Goal: Task Accomplishment & Management: Complete application form

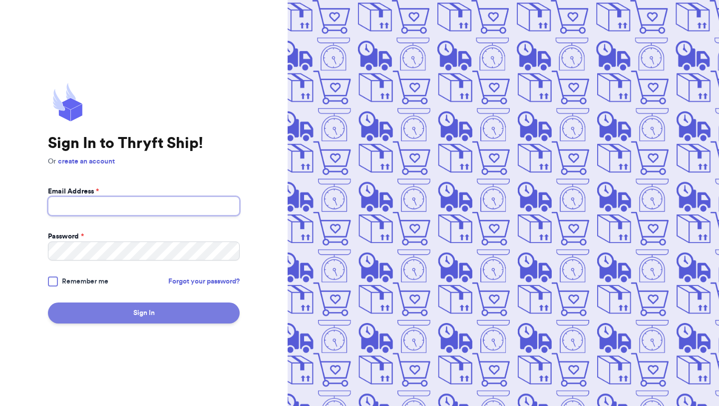
type input "[EMAIL_ADDRESS][DOMAIN_NAME]"
click at [111, 316] on button "Sign In" at bounding box center [144, 312] width 192 height 21
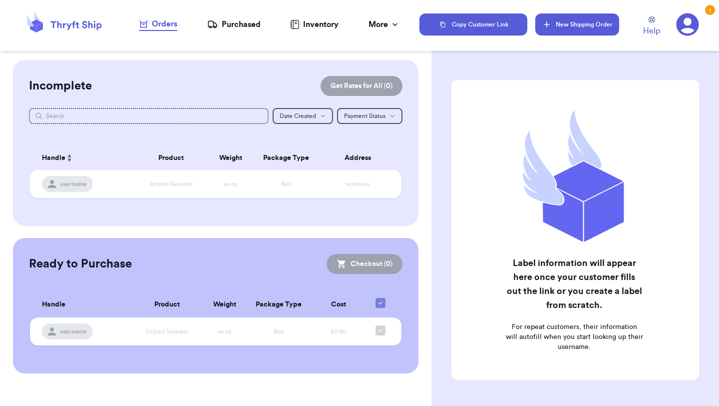
click at [585, 26] on button "New Shipping Order" at bounding box center [578, 24] width 84 height 22
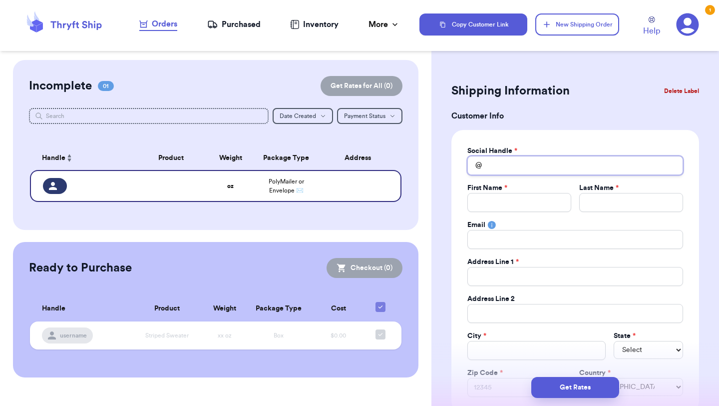
click at [562, 172] on input "Total Amount Paid" at bounding box center [576, 165] width 216 height 19
type input "p"
type input "pu"
type input "pua"
type input "pu"
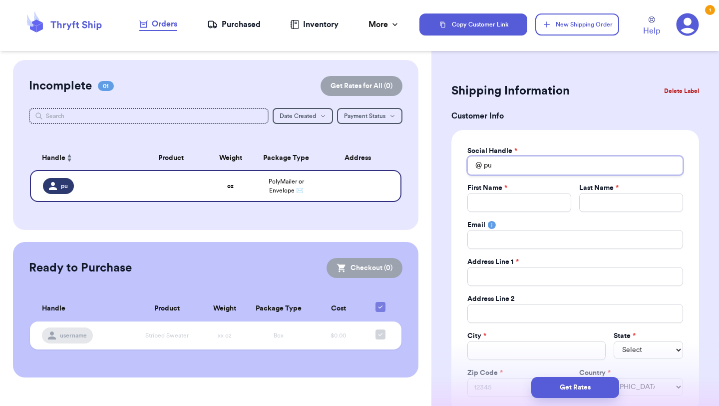
type input "p"
type input "pa"
type input "pau"
type input "[PERSON_NAME]"
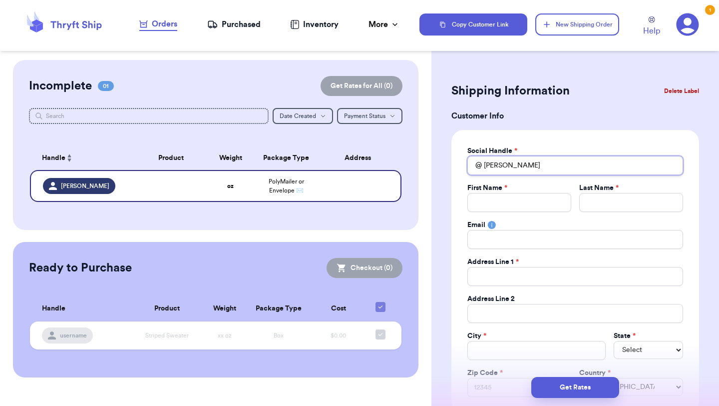
type input "[PERSON_NAME]"
type input "pau"
type input "pa"
type input "p"
type input "8"
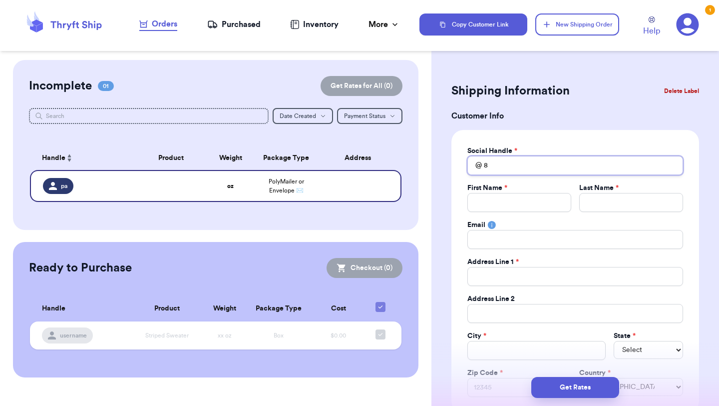
type input "80"
type input "808"
type input "808p"
type input "808pa"
type input "808pau"
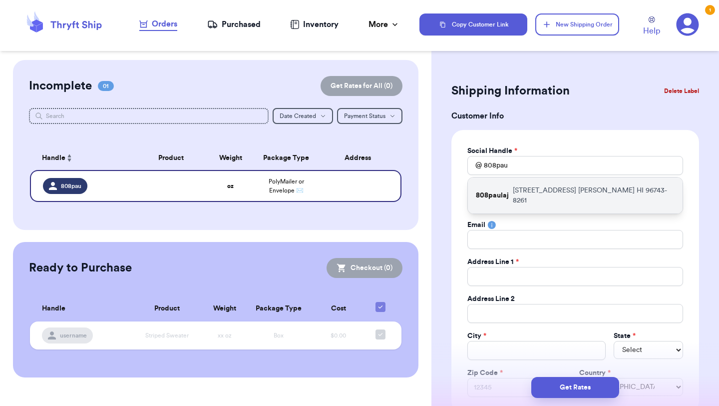
click at [535, 185] on p "[STREET_ADDRESS]" at bounding box center [594, 195] width 162 height 20
type input "808paulaj"
type input "[PERSON_NAME]"
type input "Yanagi"
type input "[EMAIL_ADDRESS][DOMAIN_NAME]"
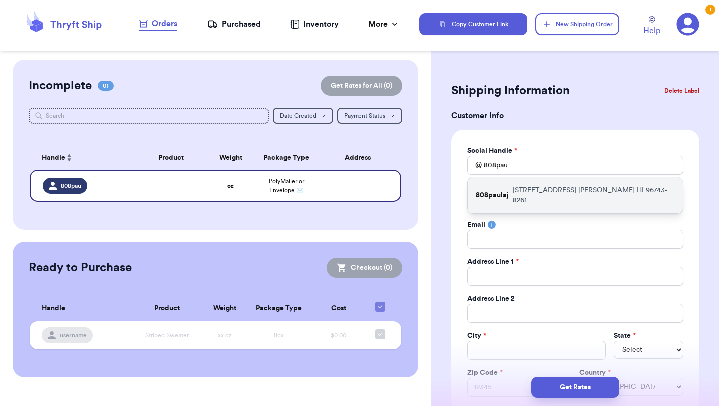
type input "[STREET_ADDRESS]"
type input "[PERSON_NAME]"
select select "HI"
type input "96743-8261"
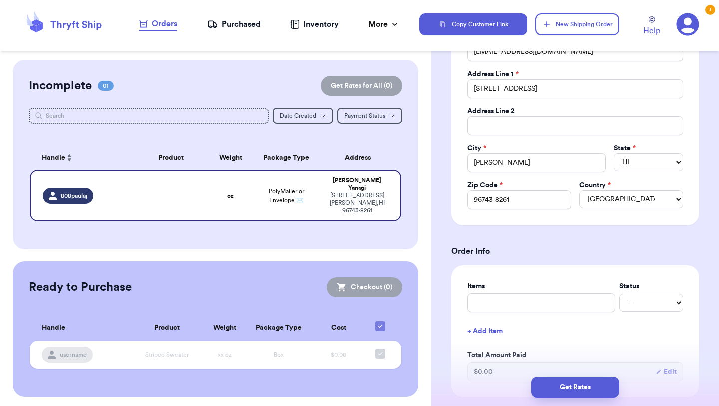
scroll to position [220, 0]
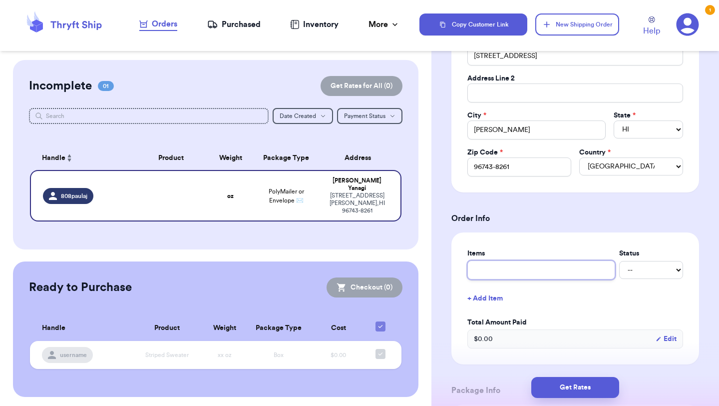
click at [486, 270] on input "text" at bounding box center [542, 269] width 148 height 19
type input "d"
type input "de"
type input "den"
type input "deni"
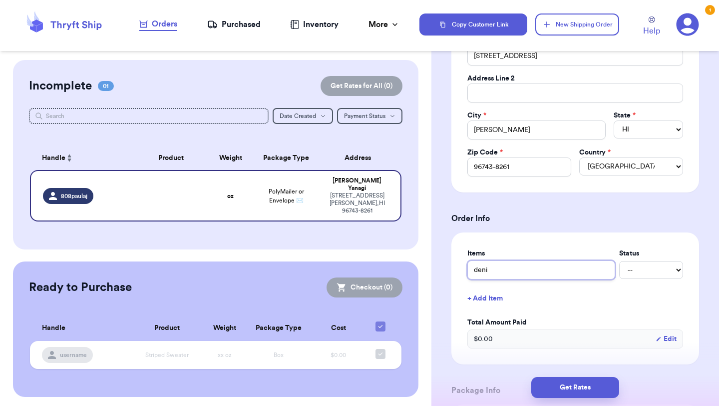
type input "denim"
type input "denim s"
type input "denim sk"
type input "denim ski"
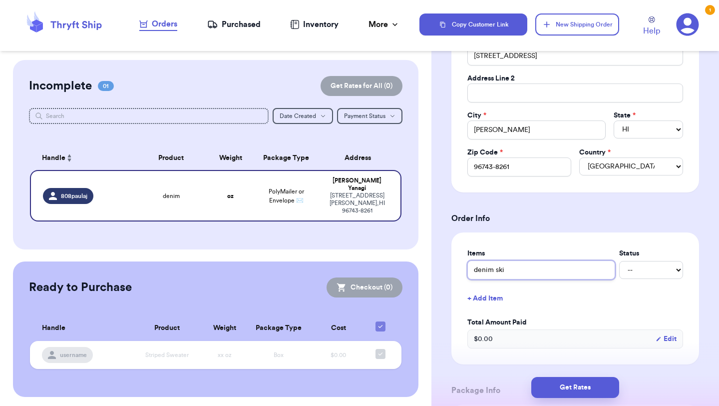
type input "denim skir"
type input "denim skirt"
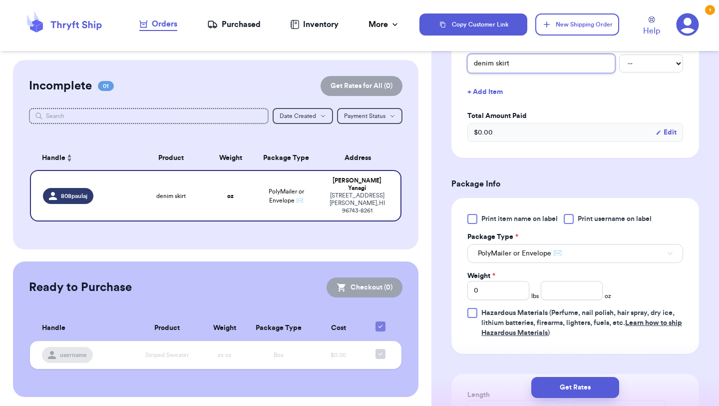
scroll to position [609, 0]
